Goal: Task Accomplishment & Management: Use online tool/utility

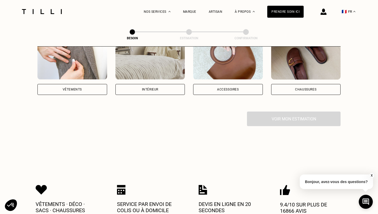
scroll to position [95, 0]
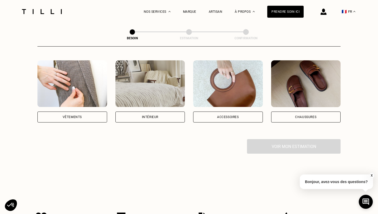
click at [81, 113] on div "Vêtements" at bounding box center [72, 116] width 70 height 11
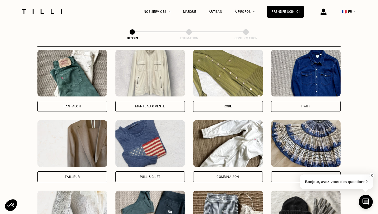
scroll to position [256, 0]
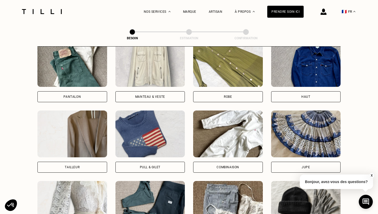
click at [220, 84] on div "Robe" at bounding box center [228, 71] width 70 height 62
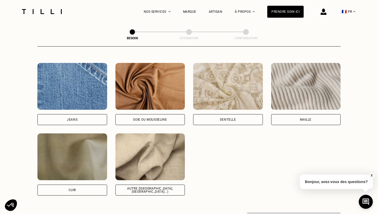
scroll to position [549, 0]
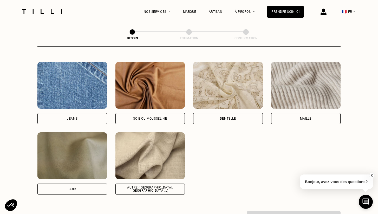
click at [153, 117] on div "Soie ou mousseline" at bounding box center [150, 118] width 34 height 3
select select "FR"
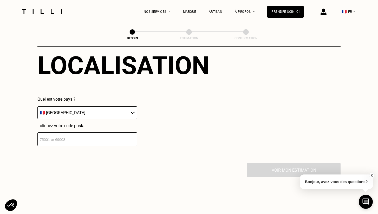
scroll to position [731, 0]
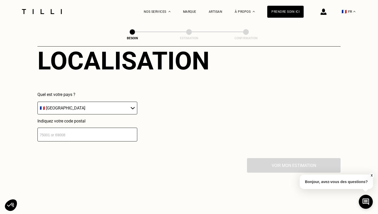
click at [120, 128] on input "number" at bounding box center [87, 134] width 100 height 14
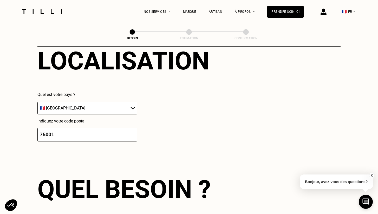
scroll to position [826, 0]
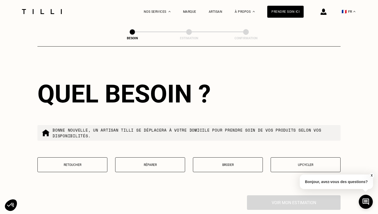
type input "75001"
click at [135, 163] on p "Réparer" at bounding box center [150, 165] width 64 height 4
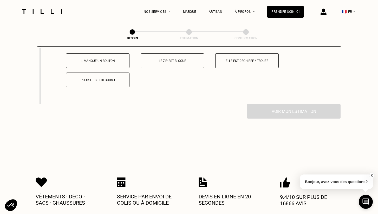
scroll to position [958, 0]
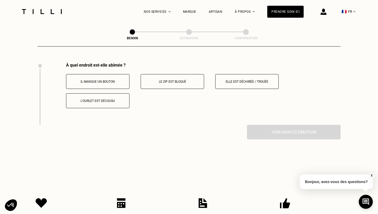
click at [240, 74] on button "Elle est déchirée / trouée" at bounding box center [246, 81] width 63 height 15
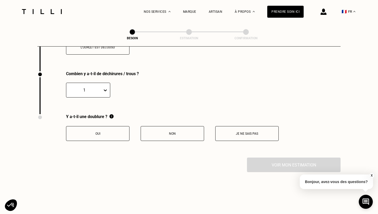
scroll to position [1020, 0]
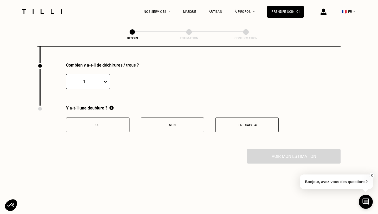
click at [112, 117] on button "Oui" at bounding box center [97, 124] width 63 height 15
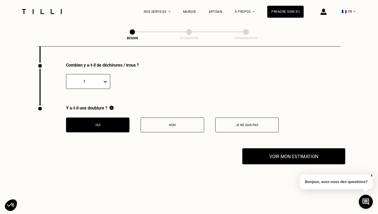
click at [255, 152] on button "Voir mon estimation" at bounding box center [293, 156] width 103 height 16
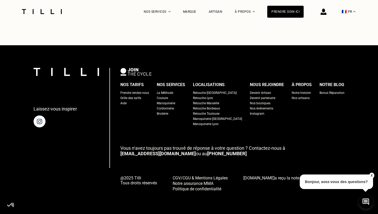
scroll to position [1314, 0]
click at [138, 98] on div "Grille des tarifs" at bounding box center [130, 97] width 21 height 5
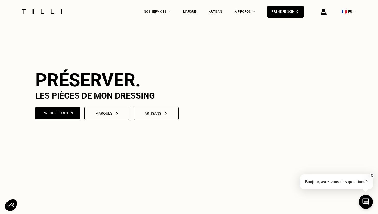
select select "FR"
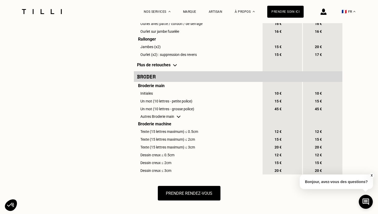
scroll to position [506, 0]
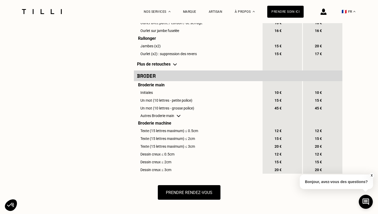
click at [174, 64] on img at bounding box center [175, 64] width 4 height 2
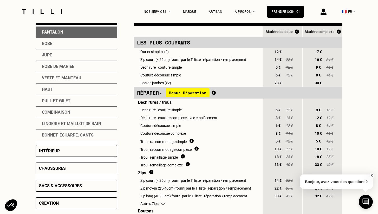
scroll to position [124, 0]
